Goal: Task Accomplishment & Management: Manage account settings

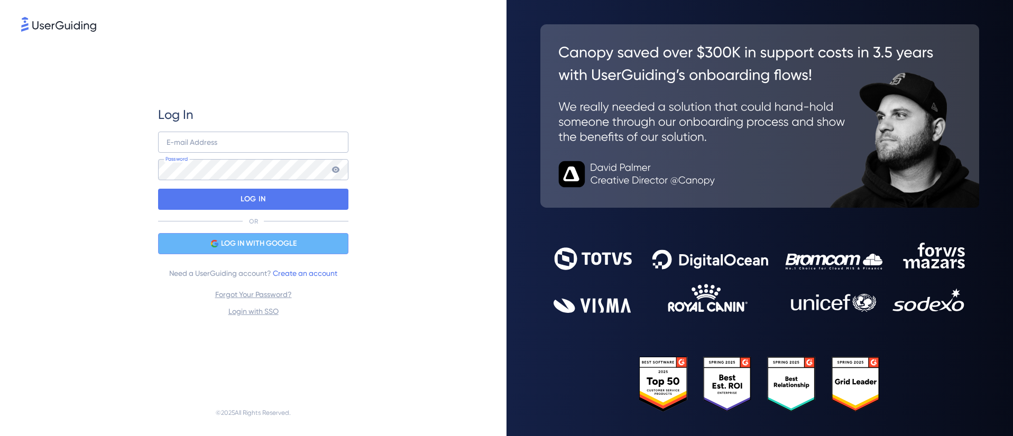
click at [257, 246] on span "LOG IN WITH GOOGLE" at bounding box center [259, 243] width 76 height 13
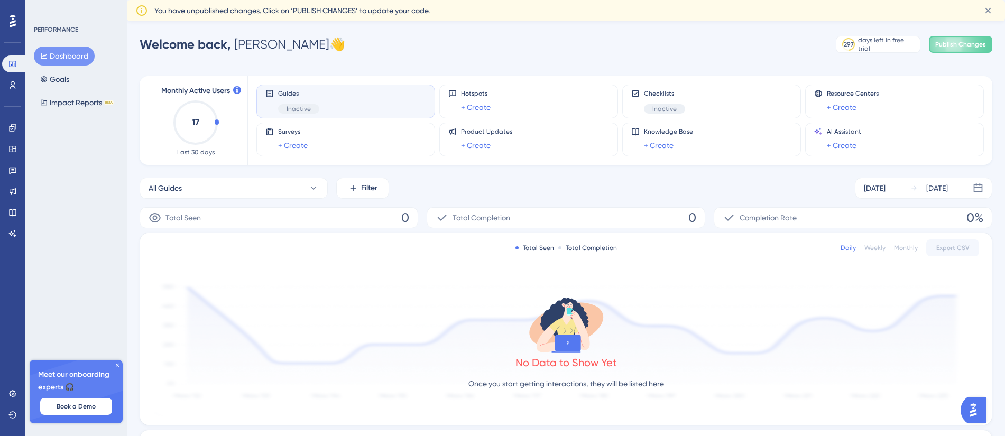
click at [303, 112] on span "Inactive" at bounding box center [299, 109] width 24 height 8
click at [321, 103] on div "Guides Inactive" at bounding box center [345, 101] width 161 height 24
click at [297, 113] on span "Inactive" at bounding box center [299, 109] width 24 height 8
click at [117, 366] on icon at bounding box center [117, 365] width 3 height 3
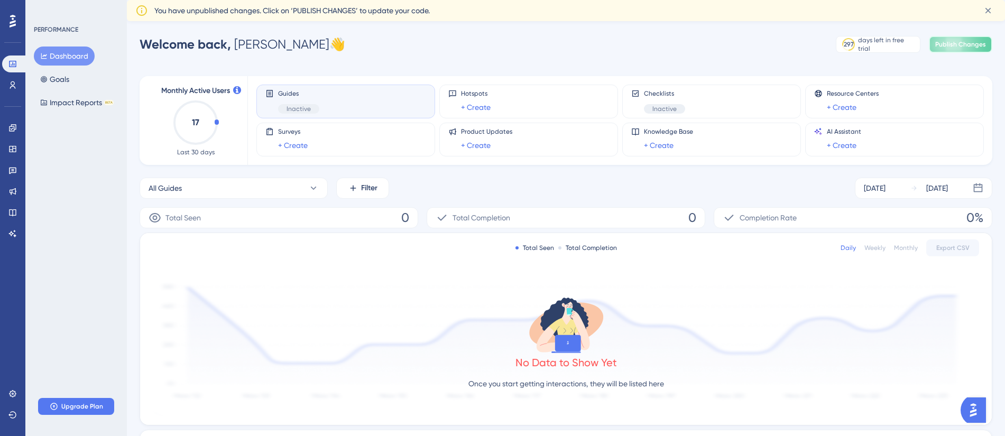
click at [946, 43] on span "Publish Changes" at bounding box center [960, 44] width 51 height 8
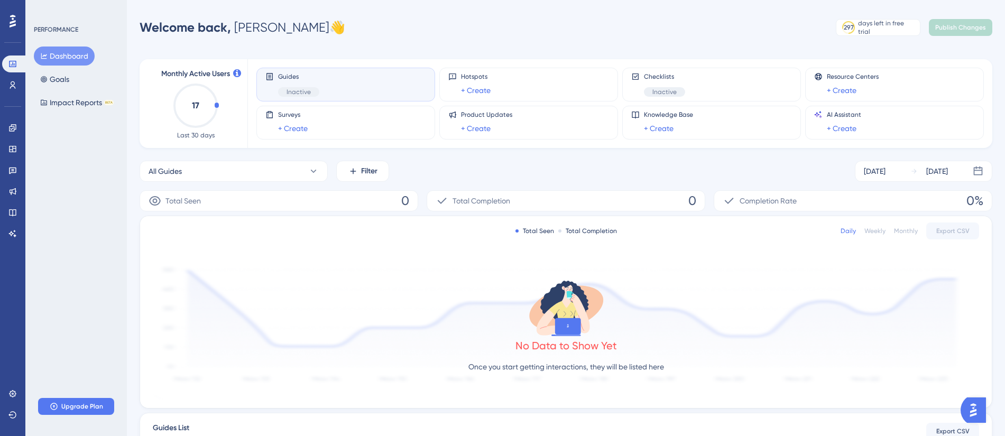
click at [310, 82] on div "Guides Inactive" at bounding box center [298, 84] width 41 height 24
click at [285, 73] on span "Guides" at bounding box center [298, 76] width 41 height 8
click at [688, 95] on div "Checklists Inactive" at bounding box center [711, 84] width 161 height 24
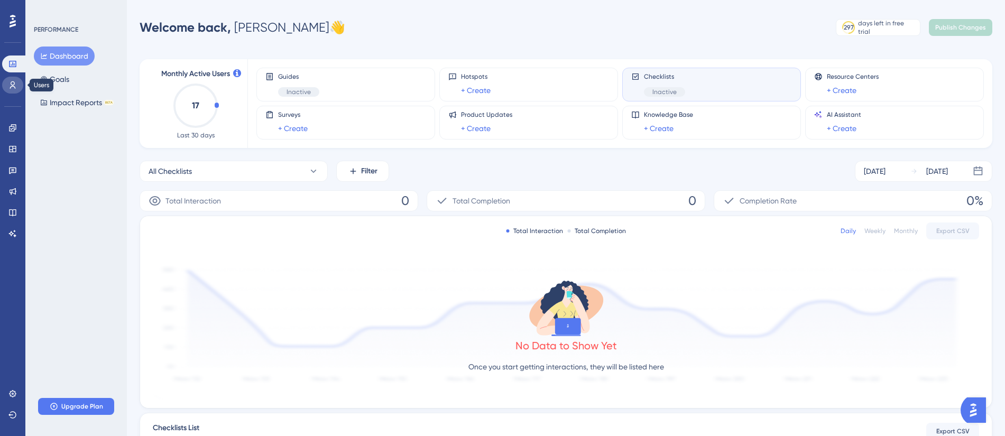
click at [11, 87] on icon at bounding box center [13, 84] width 6 height 7
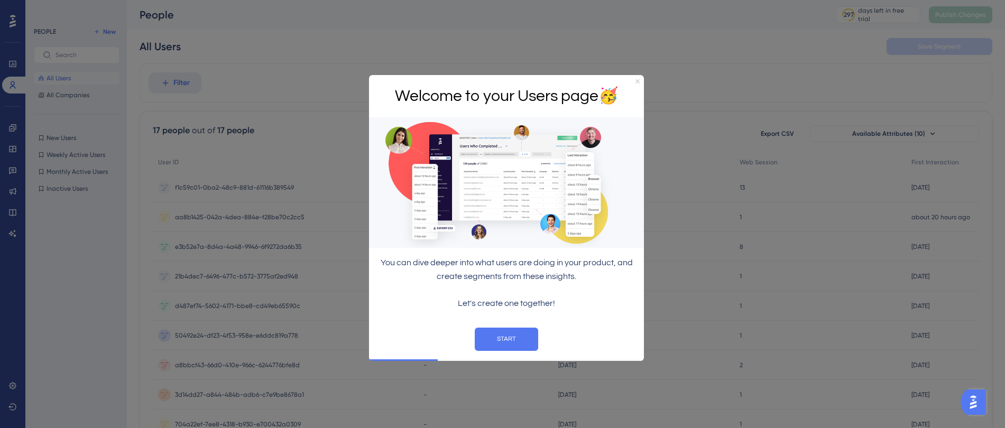
click at [635, 81] on icon "Close Preview" at bounding box center [637, 81] width 4 height 4
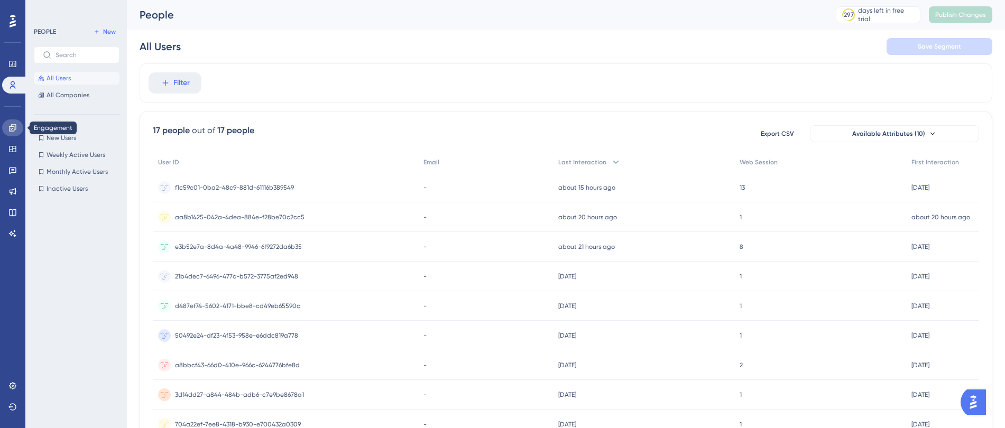
click at [13, 131] on icon at bounding box center [12, 127] width 7 height 7
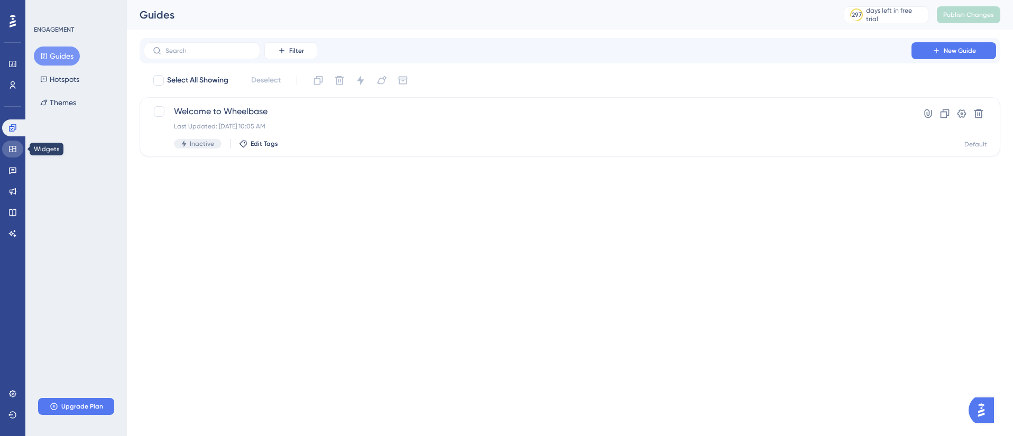
click at [11, 150] on icon at bounding box center [12, 149] width 8 height 8
click at [162, 118] on div "New Checklist Last Updated: [DATE] 12:06 PM Inactive Edit Tags" at bounding box center [517, 126] width 728 height 43
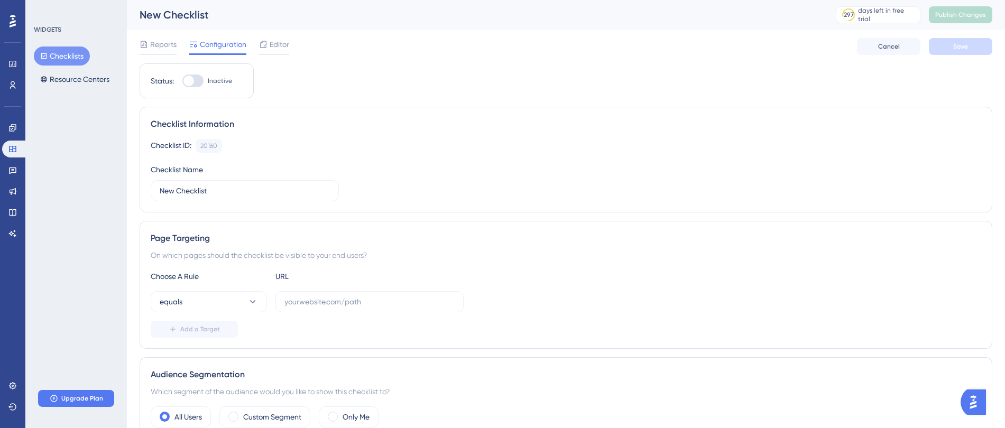
click at [189, 85] on div at bounding box center [188, 81] width 11 height 11
click at [182, 81] on input "Inactive" at bounding box center [182, 81] width 1 height 1
checkbox input "false"
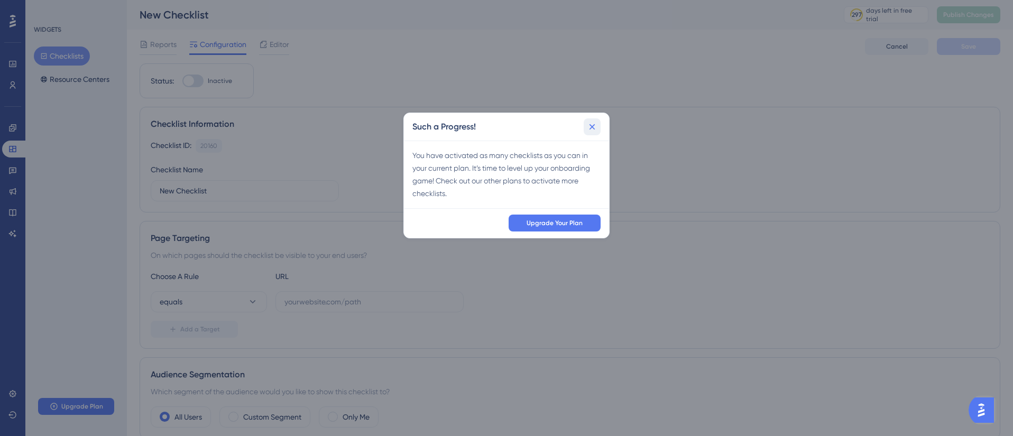
click at [598, 127] on button at bounding box center [592, 126] width 17 height 17
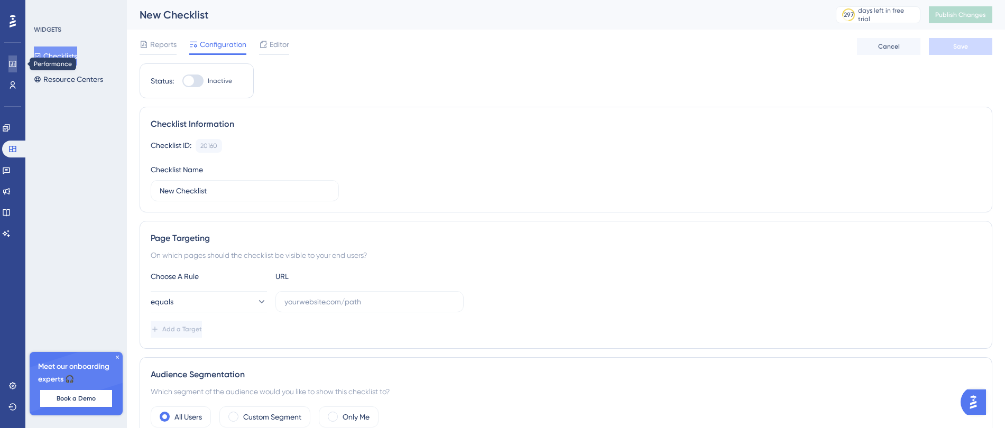
click at [11, 67] on icon at bounding box center [12, 64] width 7 height 6
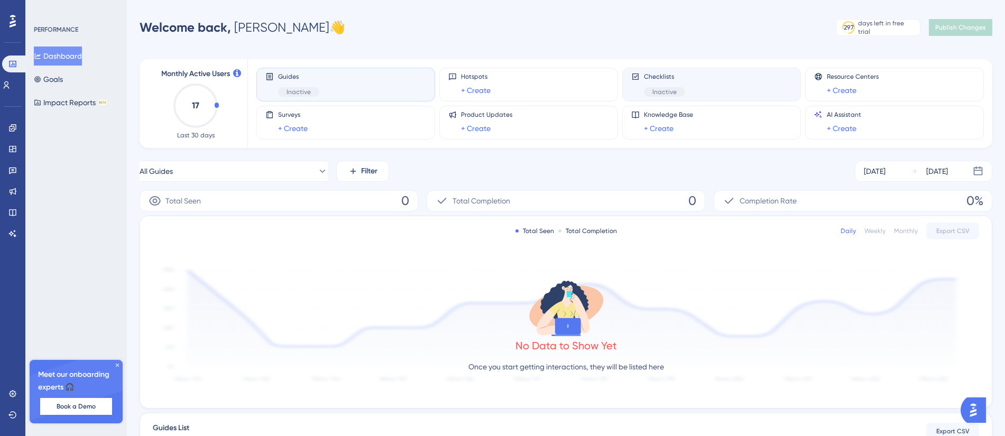
click at [697, 91] on div "Checklists Inactive" at bounding box center [711, 84] width 161 height 24
click at [119, 367] on icon at bounding box center [117, 365] width 6 height 6
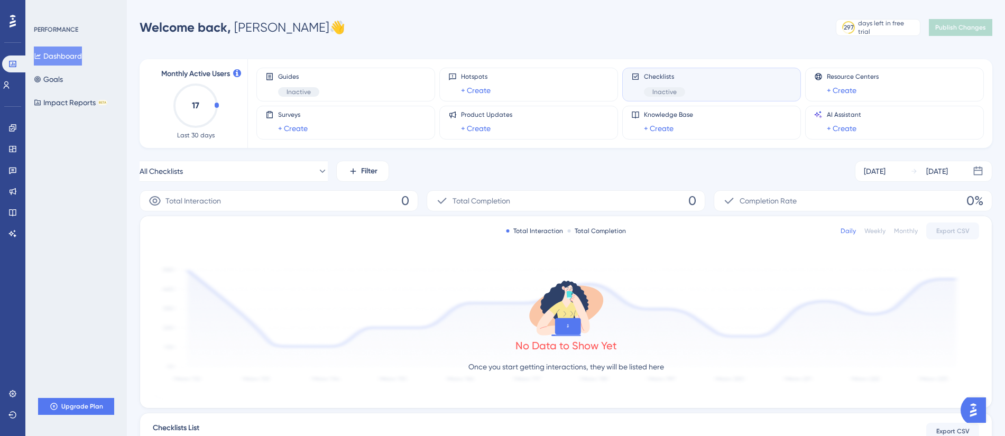
click at [217, 75] on span "Monthly Active Users" at bounding box center [195, 74] width 69 height 13
click at [7, 83] on link at bounding box center [6, 85] width 8 height 17
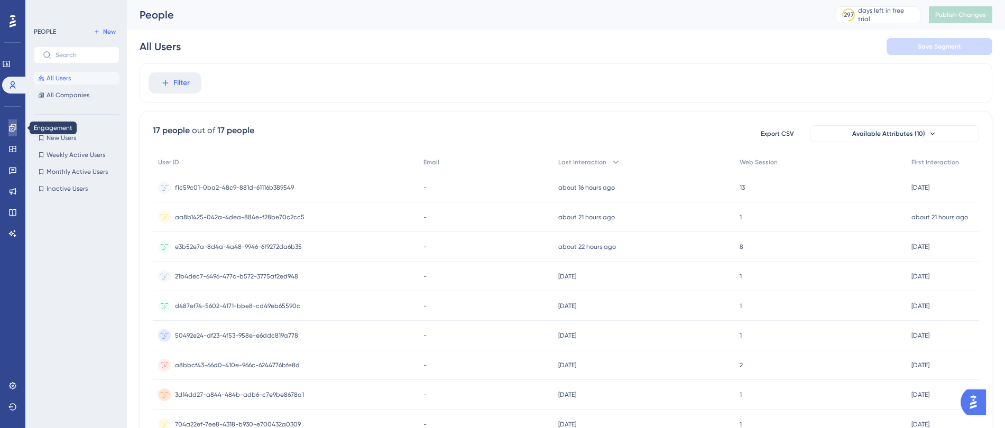
click at [13, 129] on icon at bounding box center [12, 128] width 8 height 8
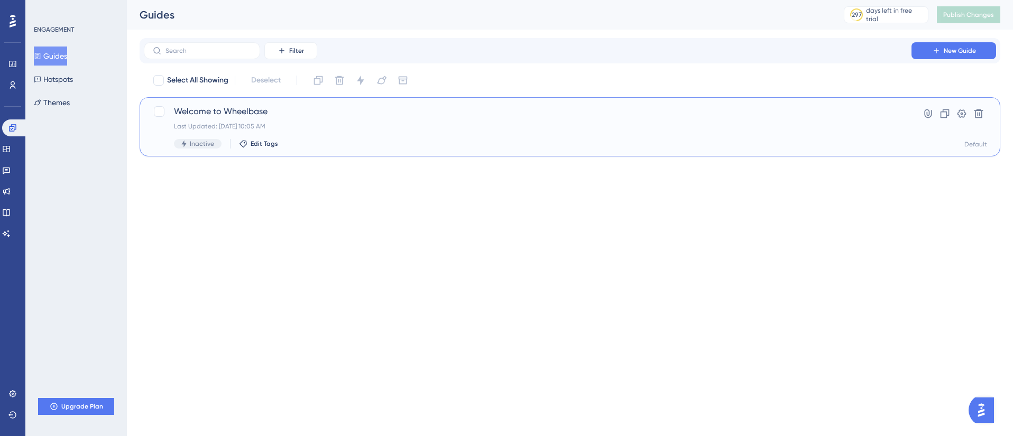
click at [226, 123] on div "Last Updated: [DATE] 10:05 AM" at bounding box center [527, 126] width 707 height 8
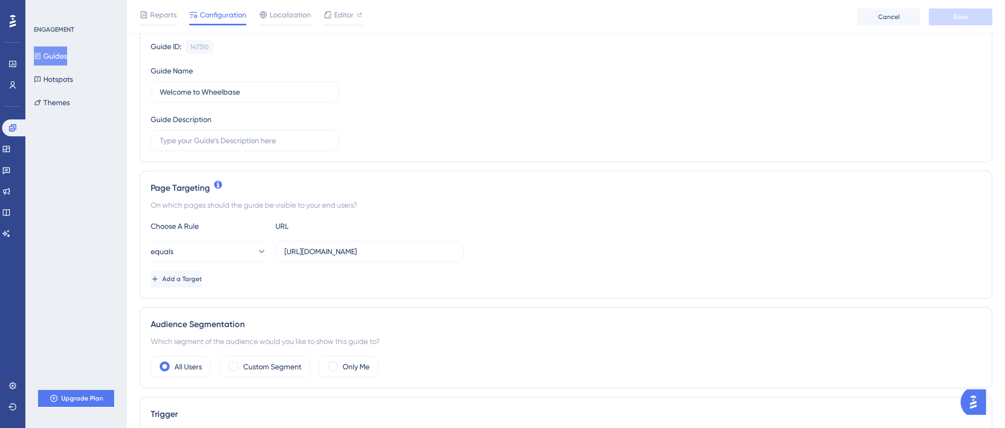
scroll to position [119, 0]
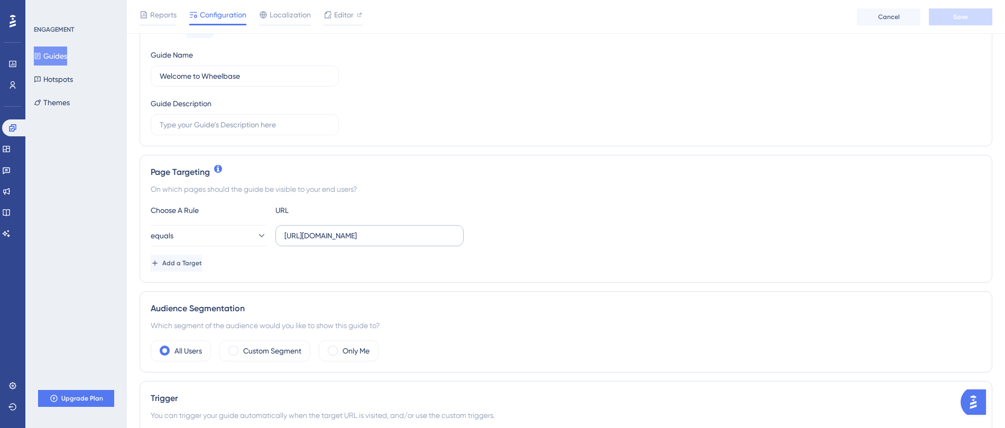
click at [407, 244] on label "https://dashboard.wheelbasepro.com/" at bounding box center [369, 235] width 188 height 21
click at [407, 242] on input "https://dashboard.wheelbasepro.com/" at bounding box center [369, 236] width 170 height 12
click at [346, 234] on input "https://dashboard.wheelbasepro.com/" at bounding box center [369, 236] width 170 height 12
drag, startPoint x: 349, startPoint y: 235, endPoint x: 312, endPoint y: 236, distance: 37.0
click at [312, 236] on input "https://dashboard.wheelbasepro.com/" at bounding box center [369, 236] width 170 height 12
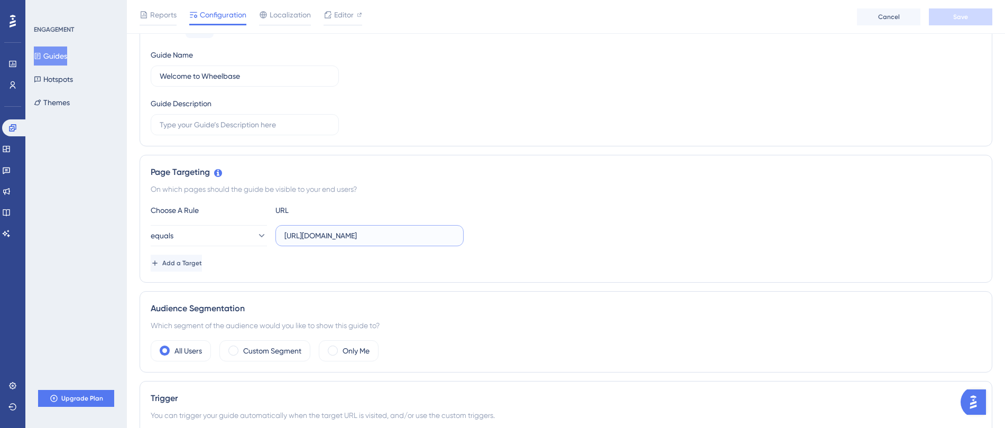
paste input "-staging"
type input "https://dashboard-staging.wheelbasepro.com/"
click at [957, 21] on button "Save" at bounding box center [960, 16] width 63 height 17
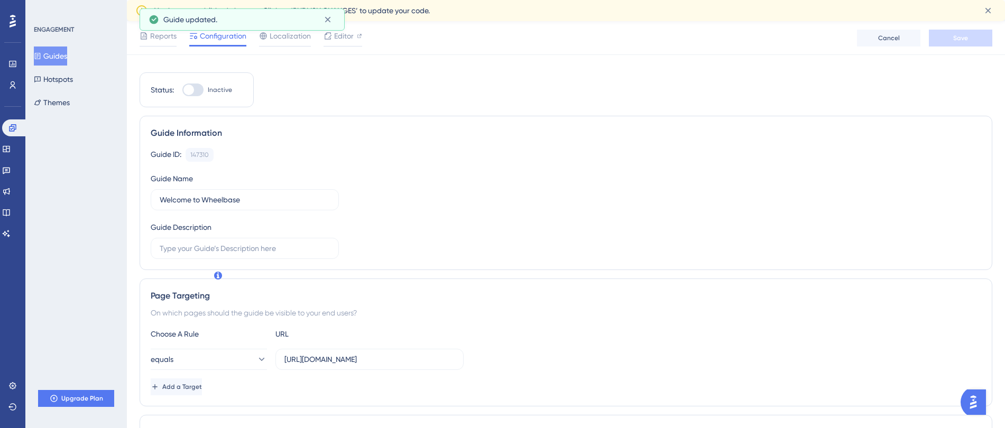
scroll to position [0, 0]
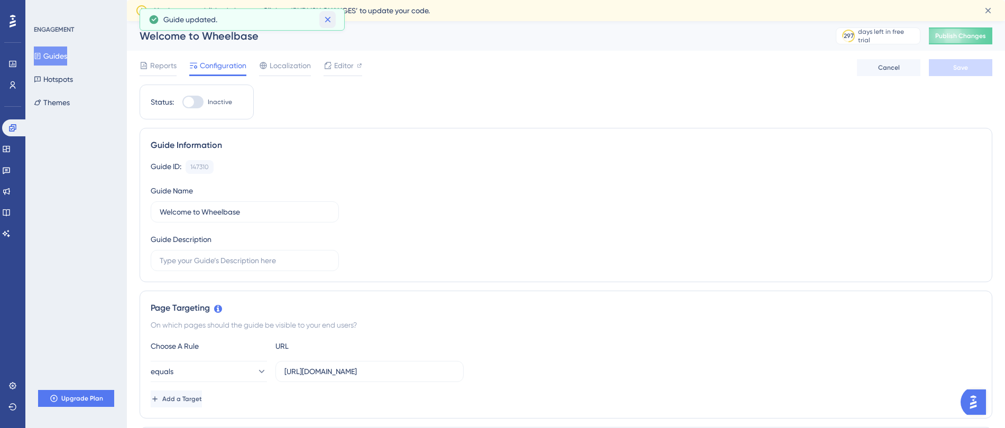
click at [330, 20] on icon at bounding box center [327, 19] width 11 height 11
click at [198, 104] on div at bounding box center [192, 102] width 21 height 13
click at [182, 103] on input "Inactive" at bounding box center [182, 102] width 1 height 1
checkbox input "false"
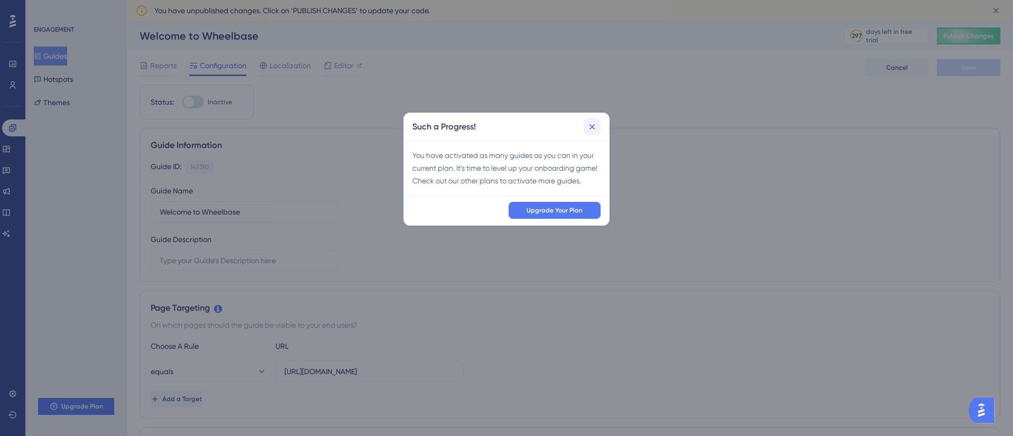
click at [585, 123] on button at bounding box center [592, 126] width 17 height 17
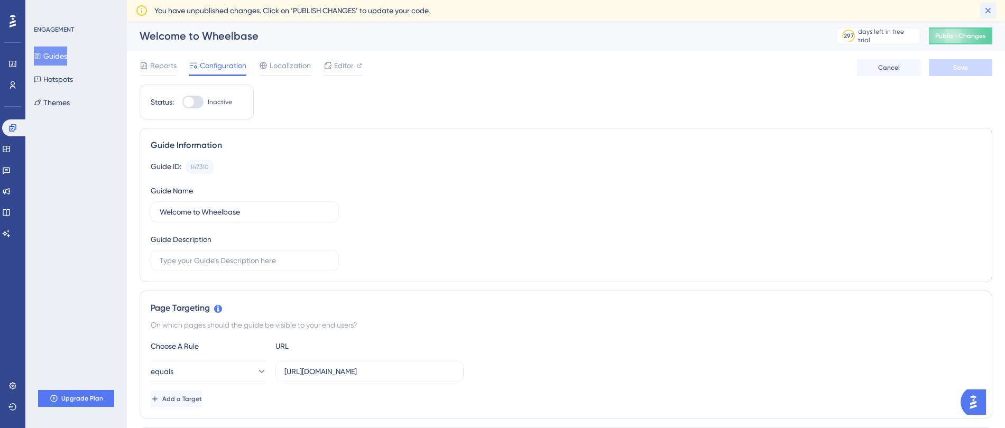
click at [988, 15] on icon at bounding box center [988, 10] width 11 height 11
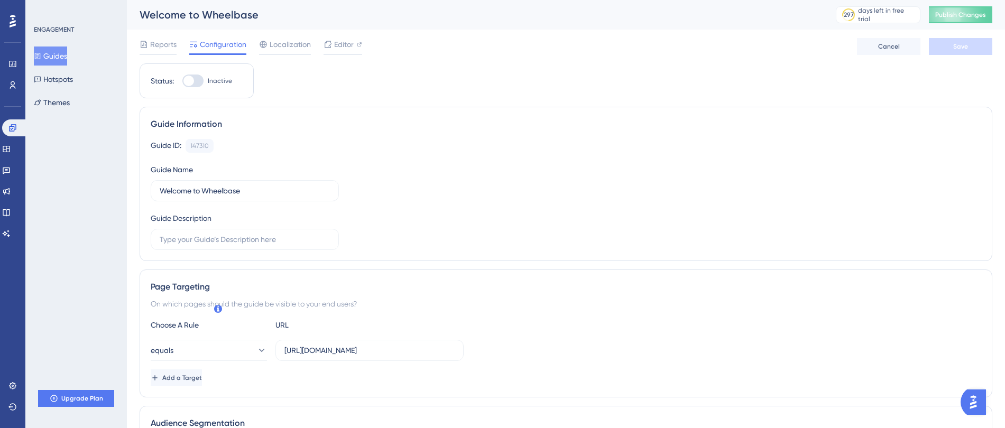
click at [986, 15] on span "Publish Changes" at bounding box center [960, 15] width 51 height 8
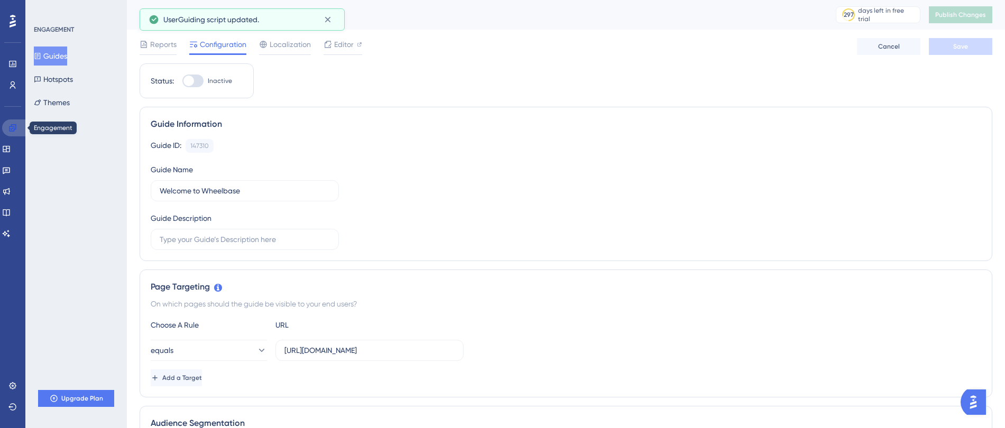
click at [10, 130] on icon at bounding box center [12, 127] width 7 height 7
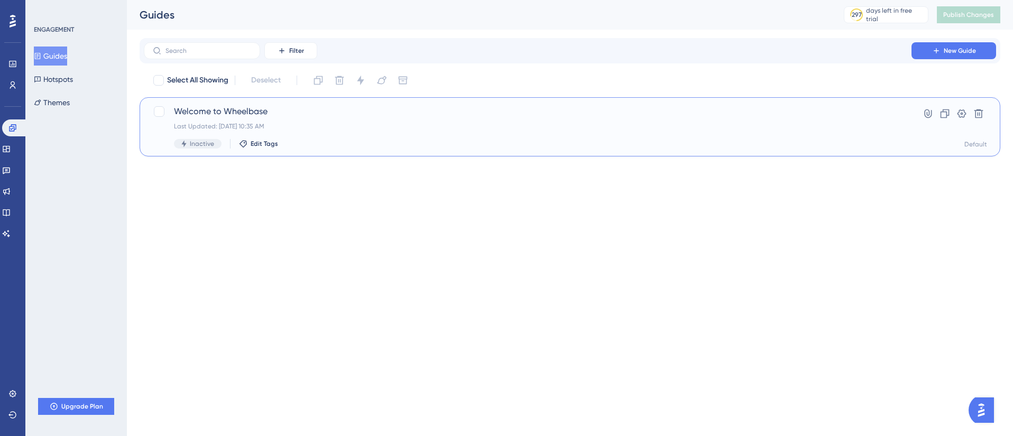
click at [236, 116] on span "Welcome to Wheelbase" at bounding box center [527, 111] width 707 height 13
